Goal: Navigation & Orientation: Find specific page/section

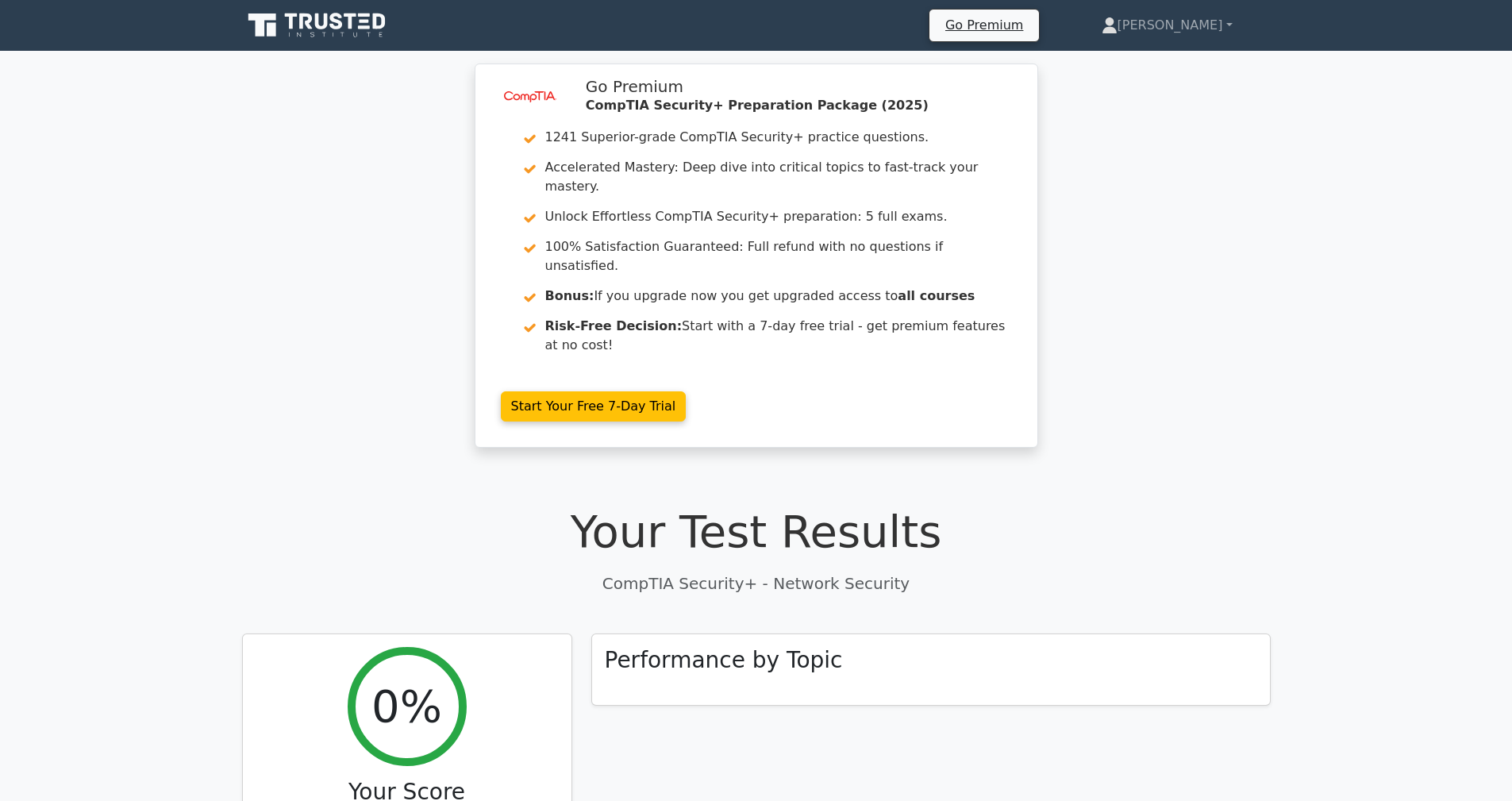
click at [296, 44] on nav "Go Premium Andres Profile" at bounding box center [756, 25] width 1512 height 51
click at [308, 35] on icon at bounding box center [319, 26] width 153 height 31
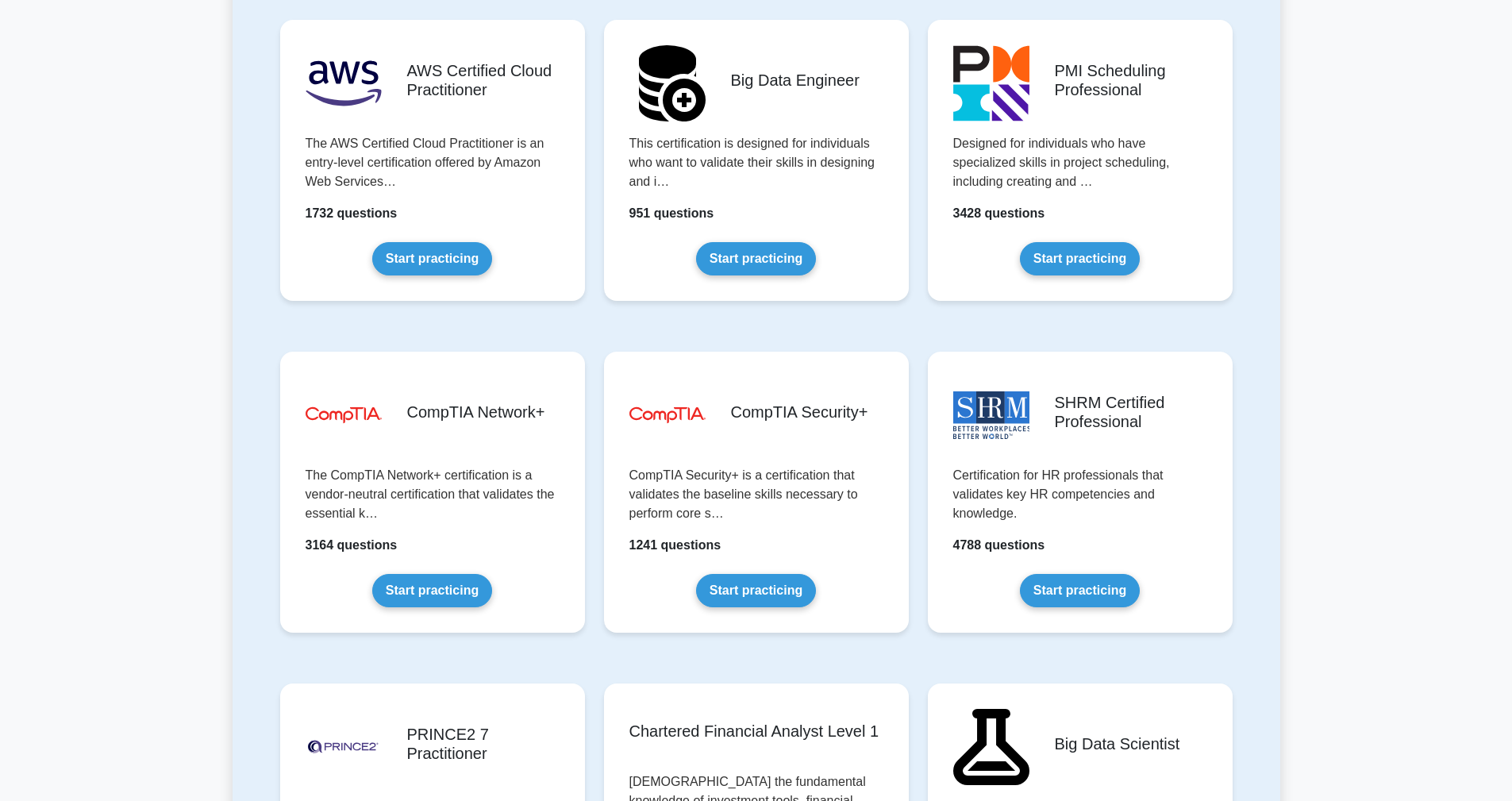
scroll to position [2398, 0]
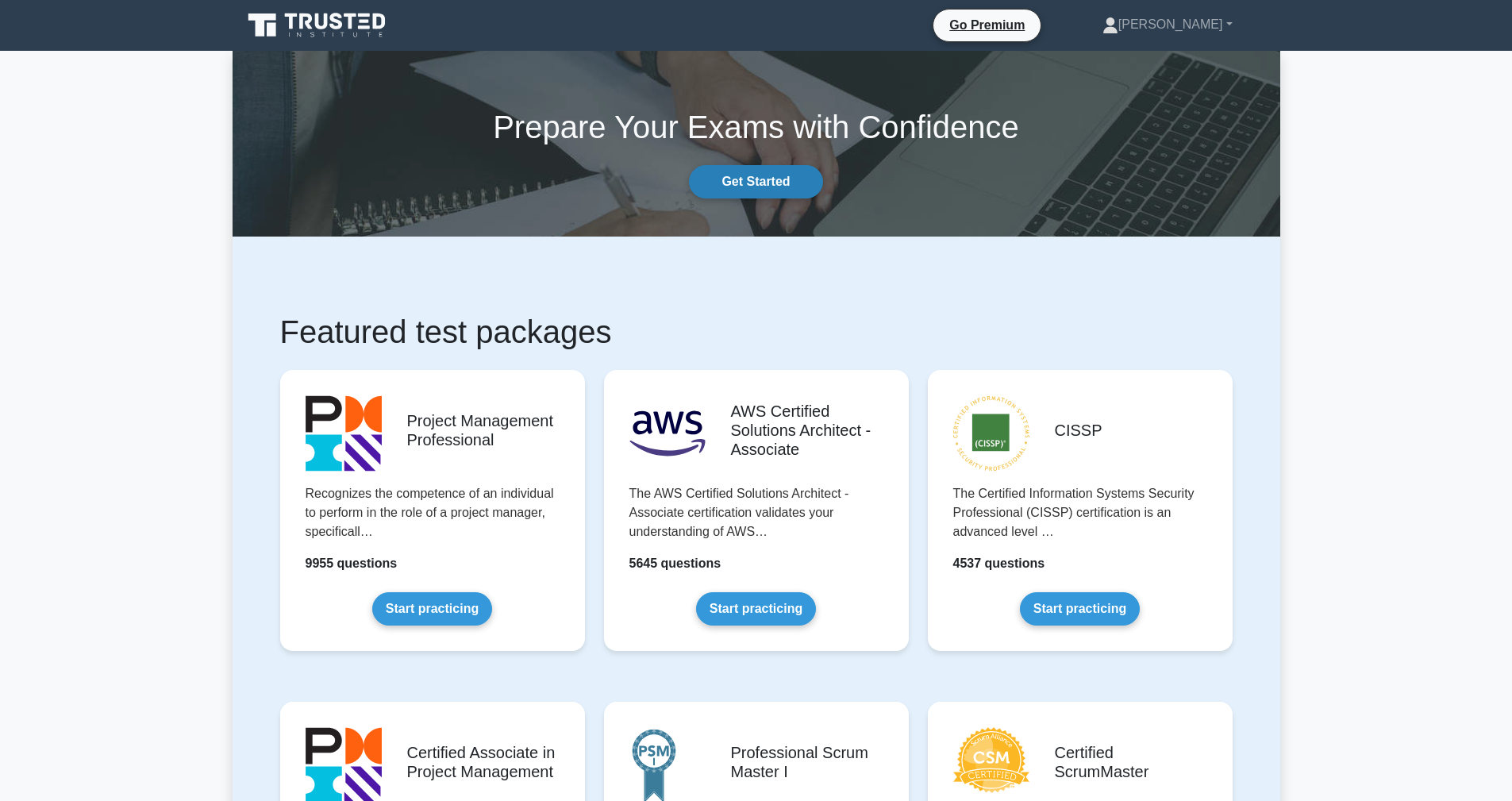
click at [806, 192] on link "Get Started" at bounding box center [756, 182] width 133 height 34
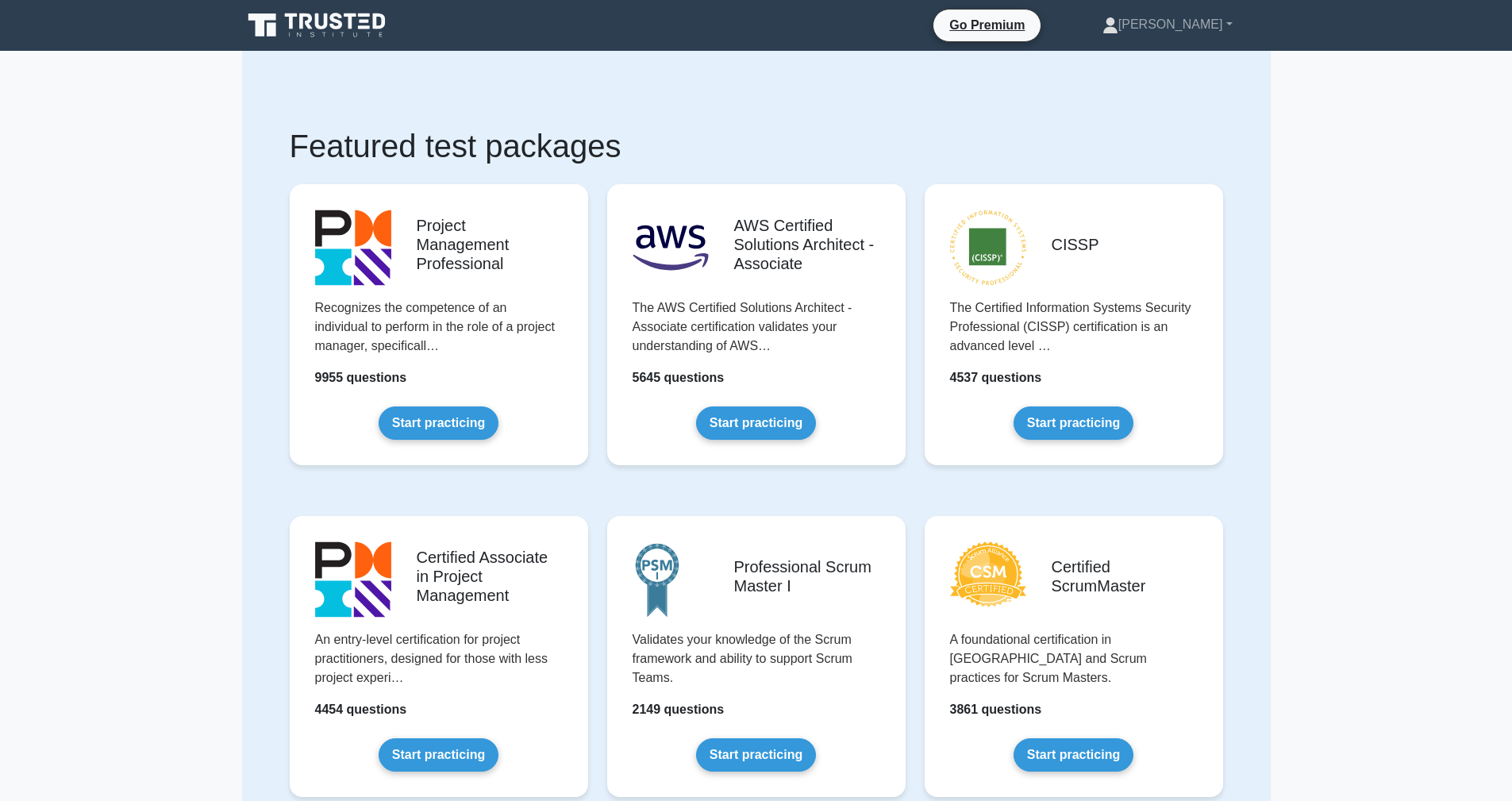
click at [329, 32] on icon at bounding box center [319, 26] width 153 height 31
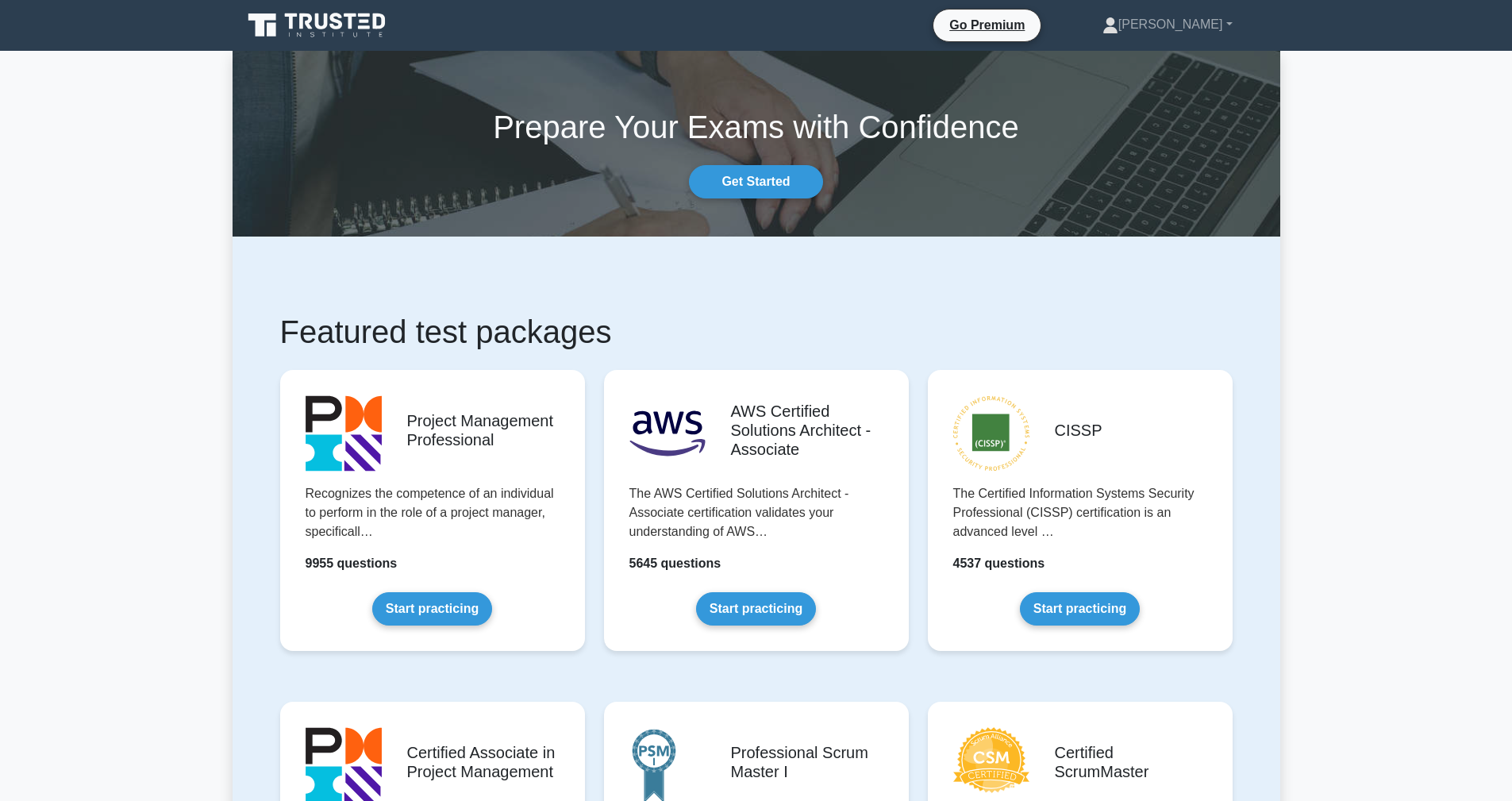
click at [753, 199] on section "Prepare Your Exams with Confidence Get Started" at bounding box center [756, 143] width 1048 height 186
click at [755, 184] on link "Get Started" at bounding box center [756, 182] width 133 height 34
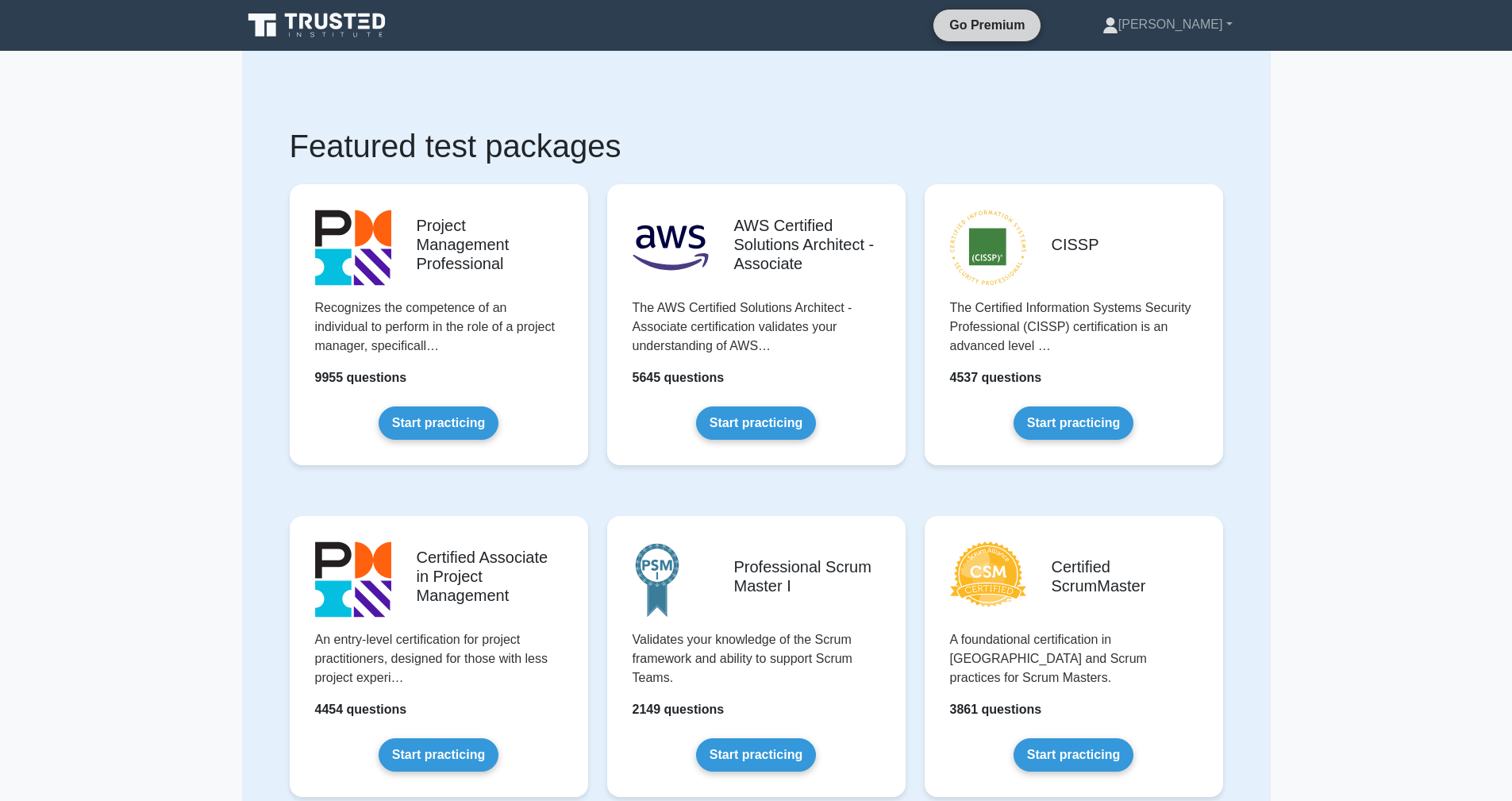
click at [1017, 27] on link "Go Premium" at bounding box center [987, 25] width 95 height 20
click at [1196, 35] on link "[PERSON_NAME]" at bounding box center [1168, 25] width 206 height 32
click at [1155, 58] on link "Profile" at bounding box center [1128, 62] width 125 height 26
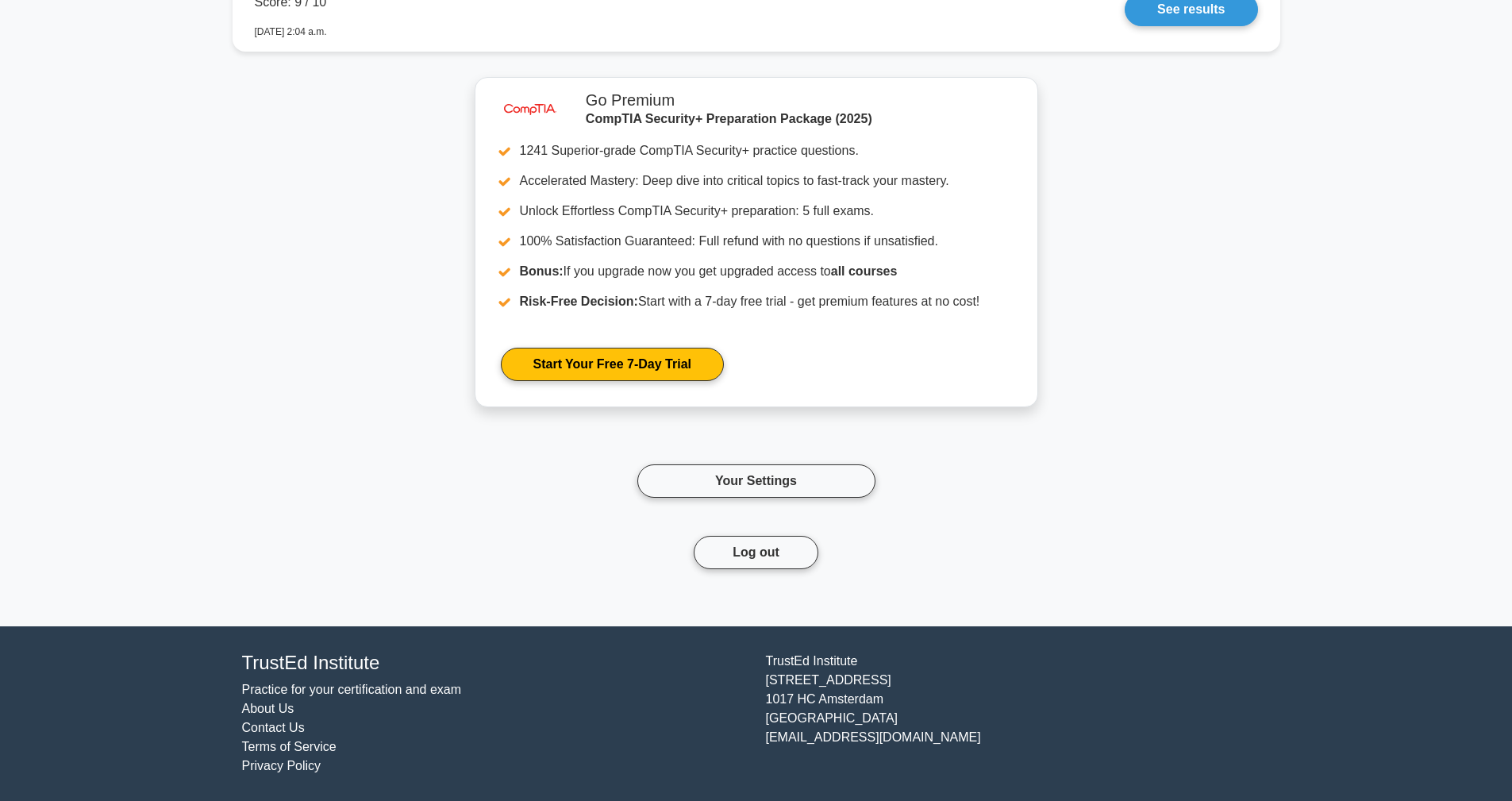
scroll to position [4172, 0]
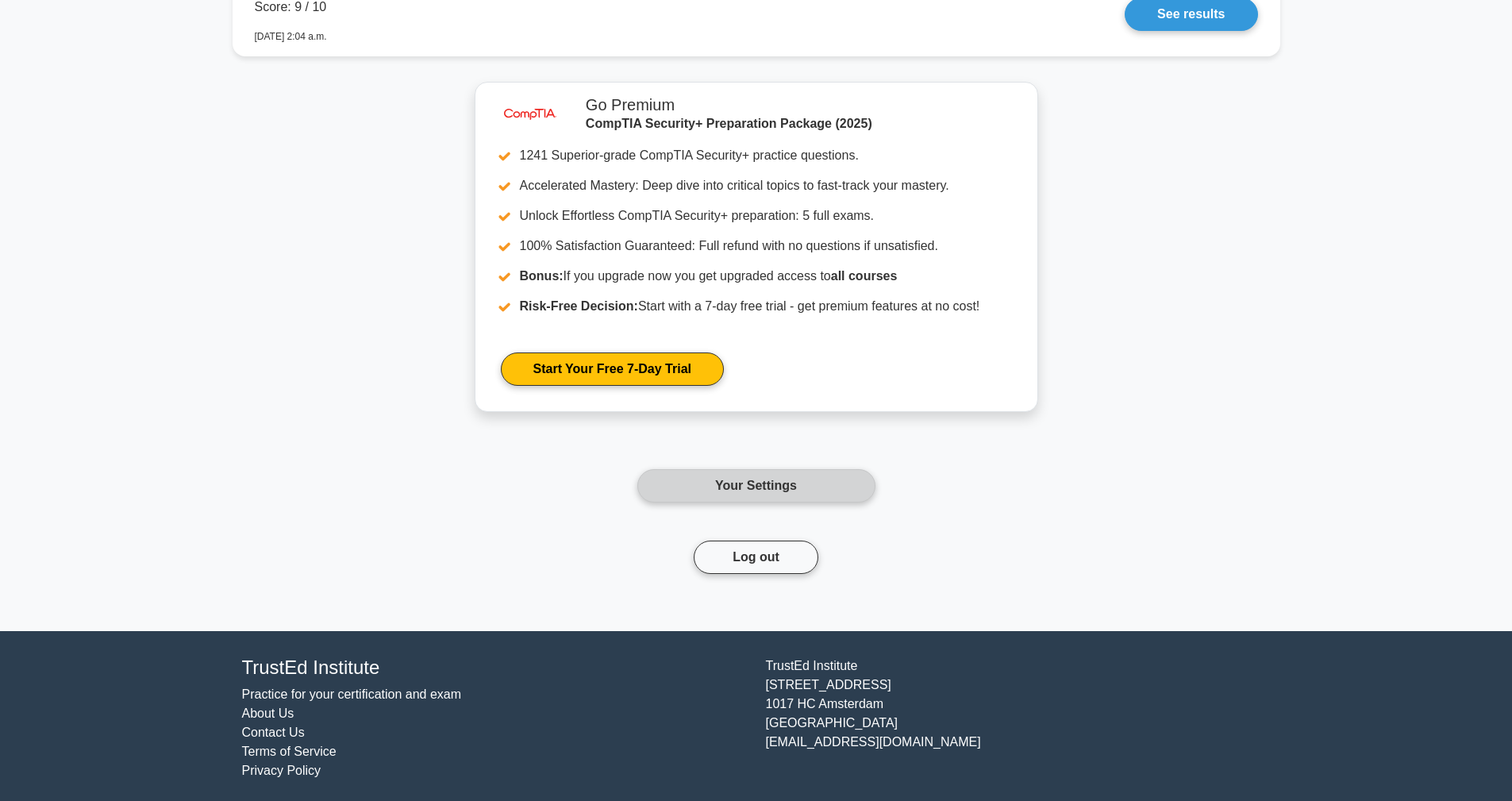
click at [736, 484] on link "Your Settings" at bounding box center [756, 486] width 238 height 34
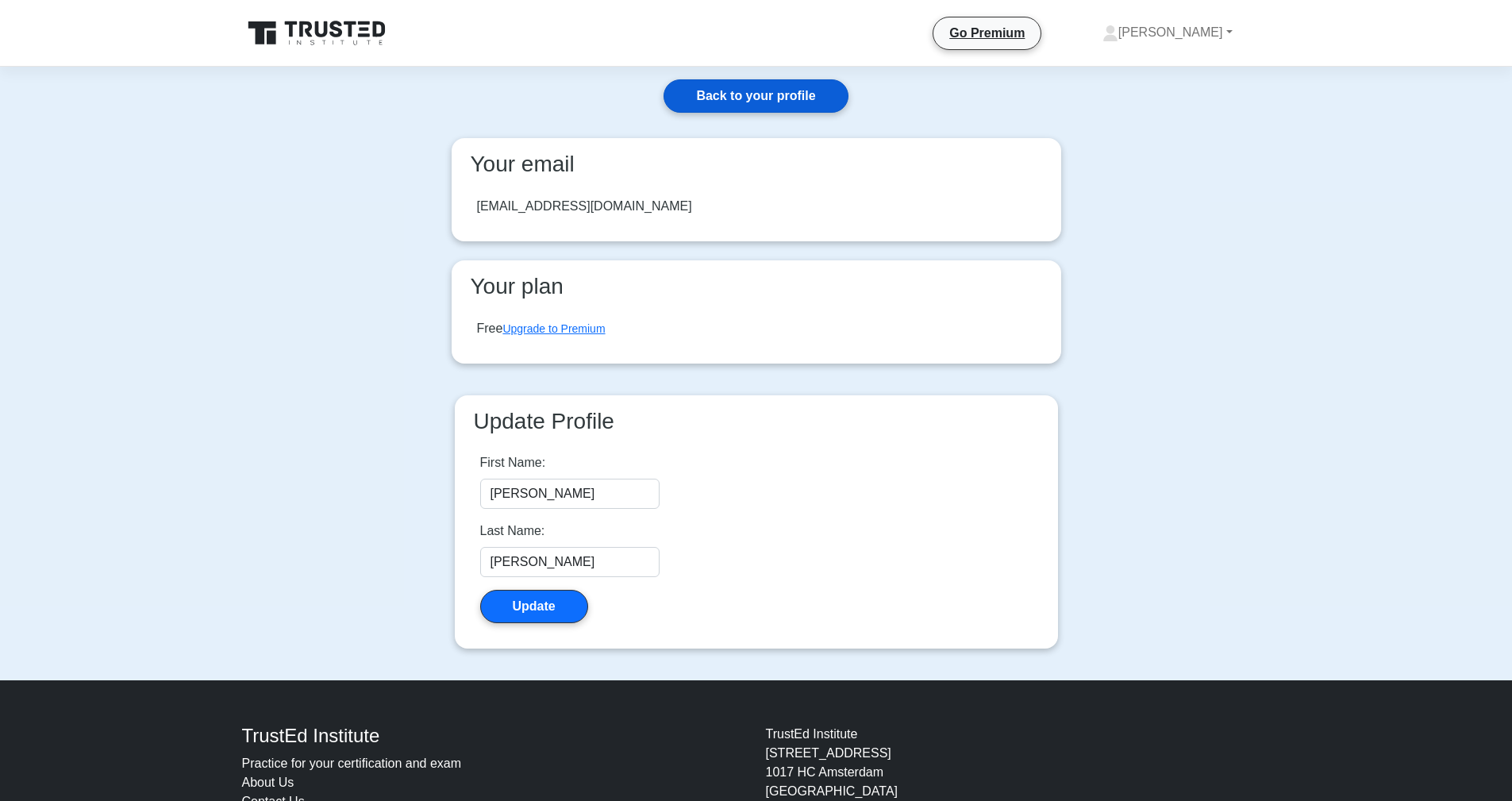
click at [732, 99] on link "Back to your profile" at bounding box center [755, 96] width 184 height 34
